Goal: Task Accomplishment & Management: Manage account settings

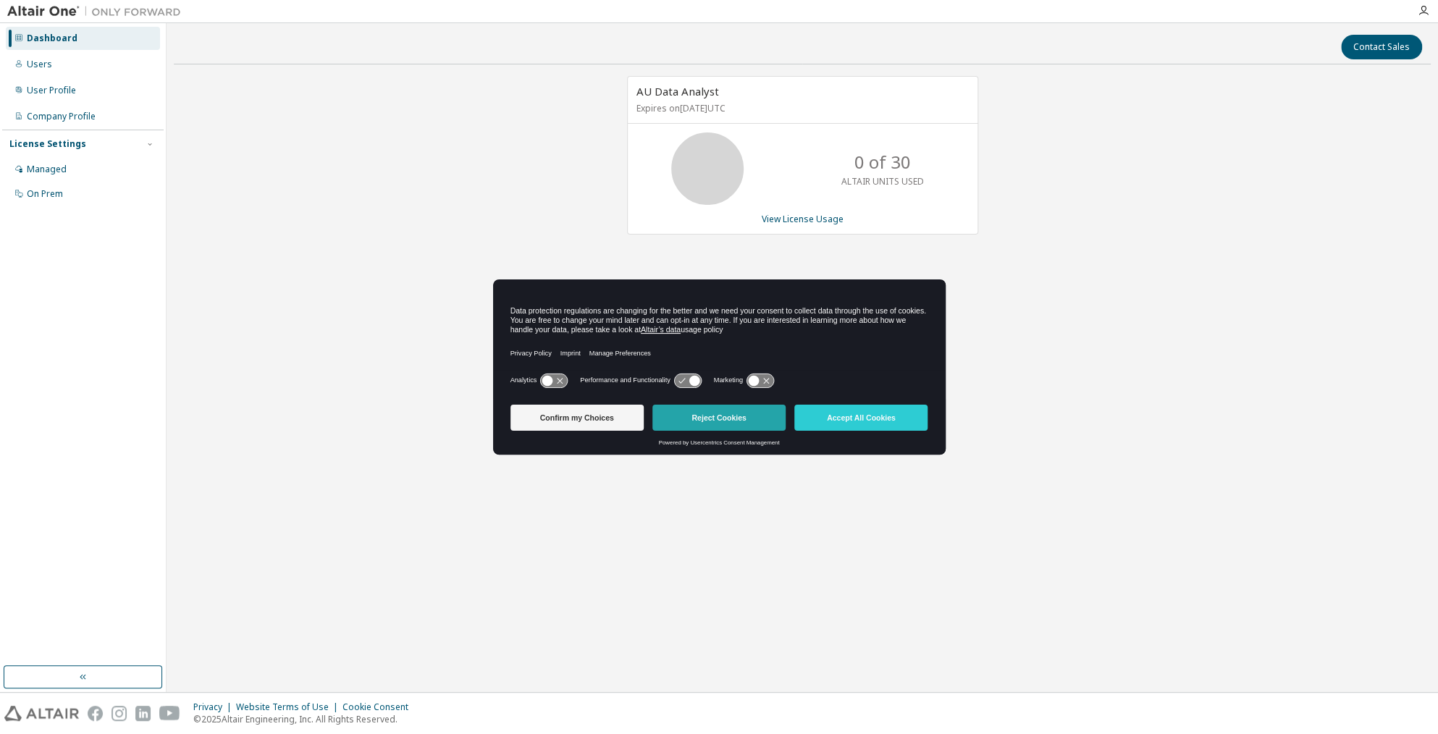
click at [707, 416] on button "Reject Cookies" at bounding box center [718, 418] width 133 height 26
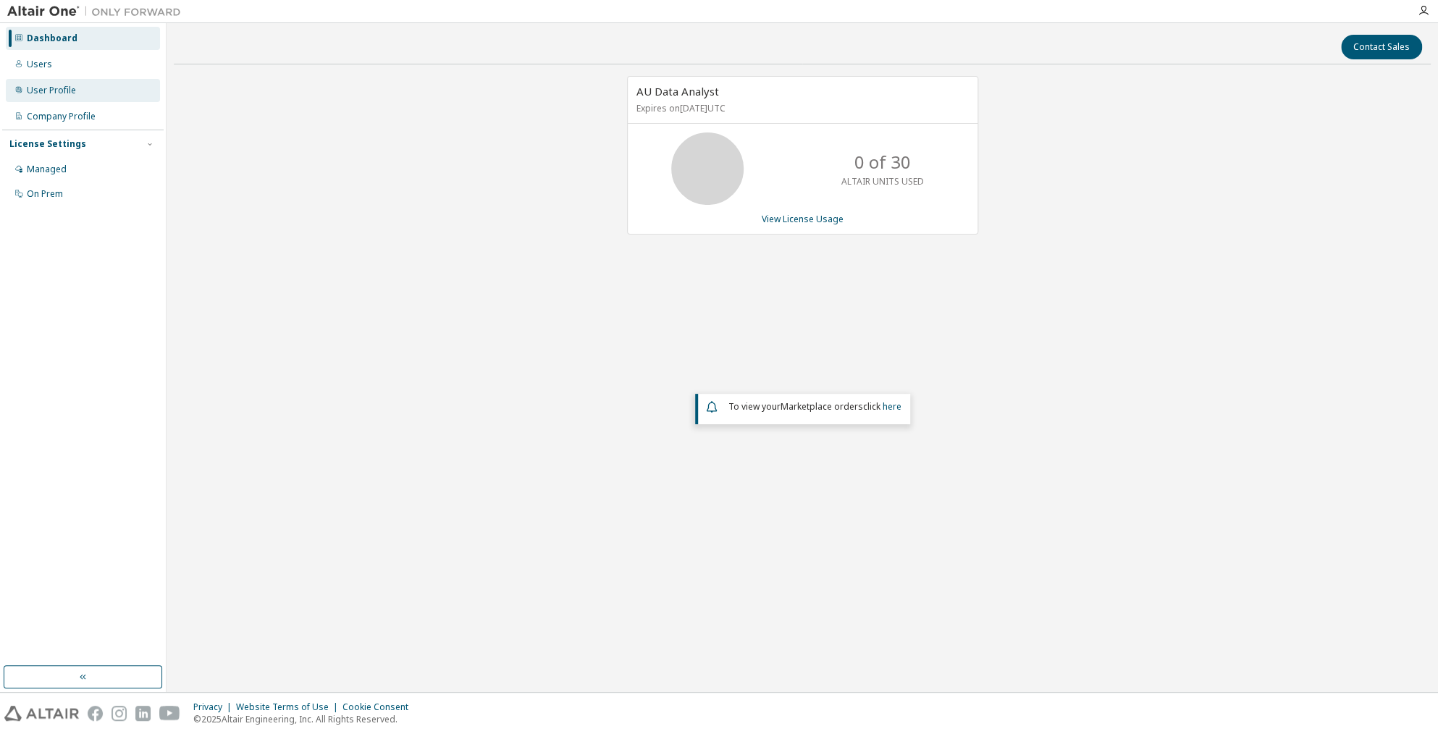
click at [49, 90] on div "User Profile" at bounding box center [51, 91] width 49 height 12
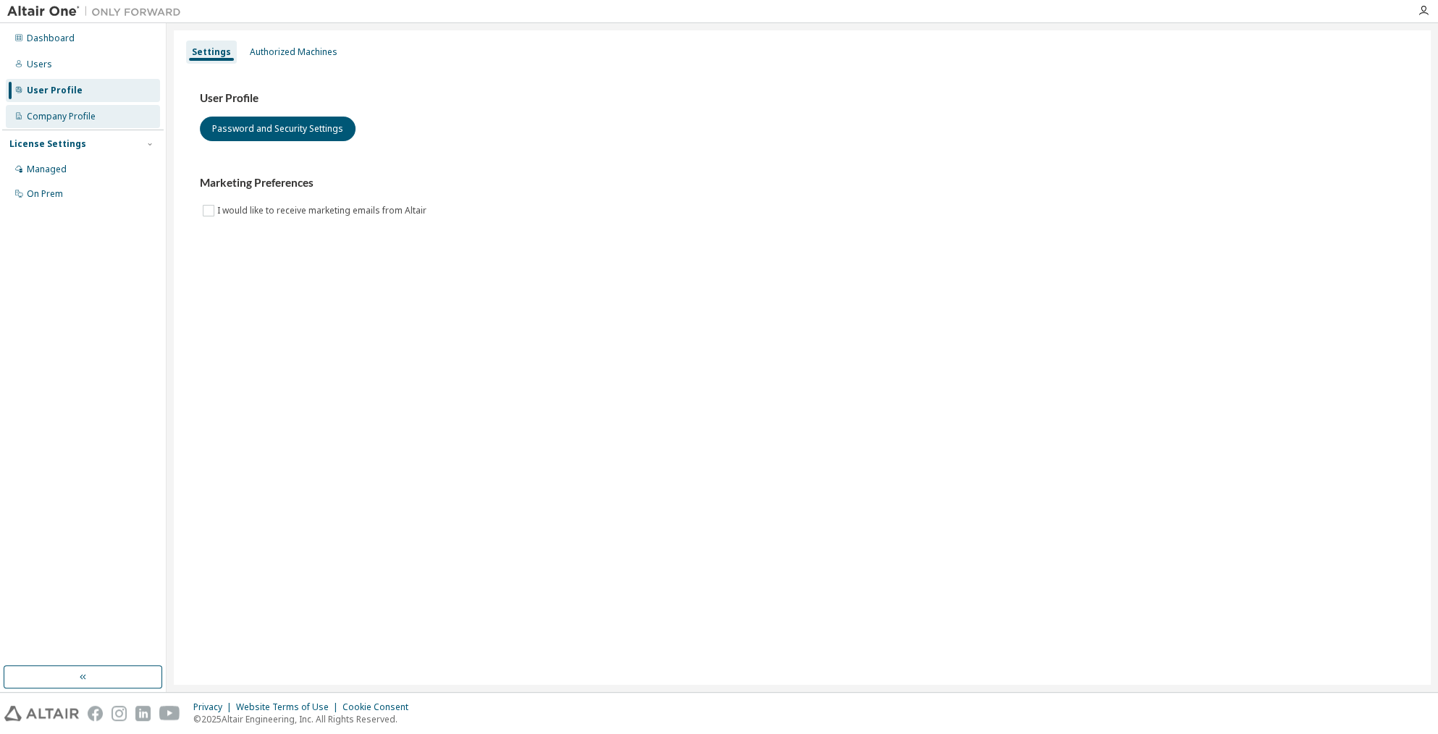
click at [52, 116] on div "Company Profile" at bounding box center [61, 117] width 69 height 12
